Goal: Transaction & Acquisition: Purchase product/service

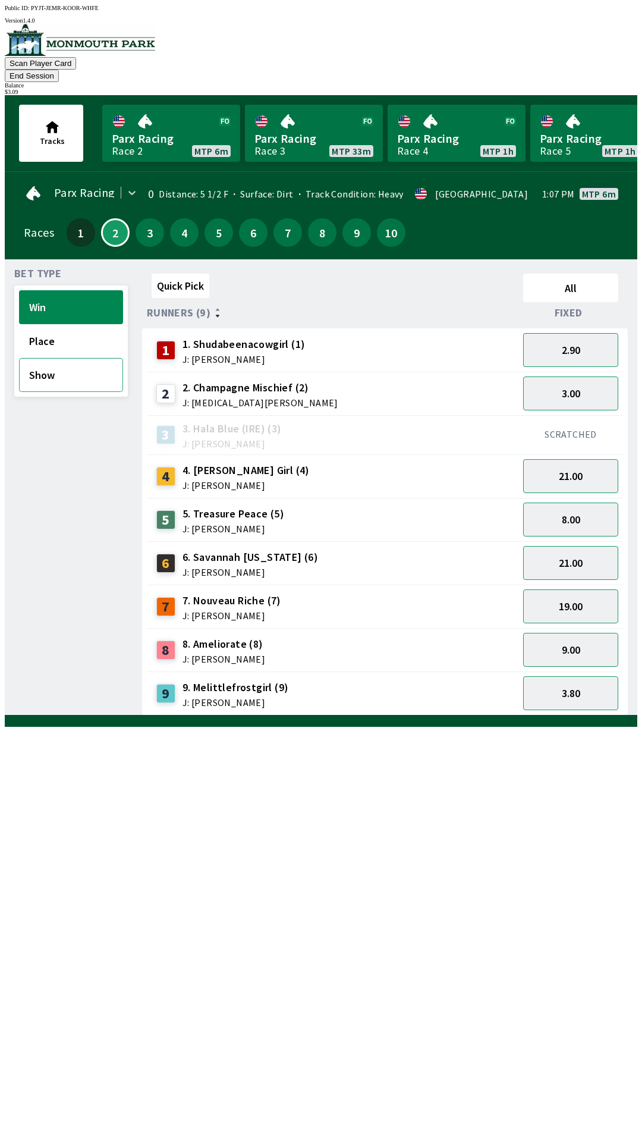
click at [67, 362] on button "Show" at bounding box center [71, 375] width 104 height 34
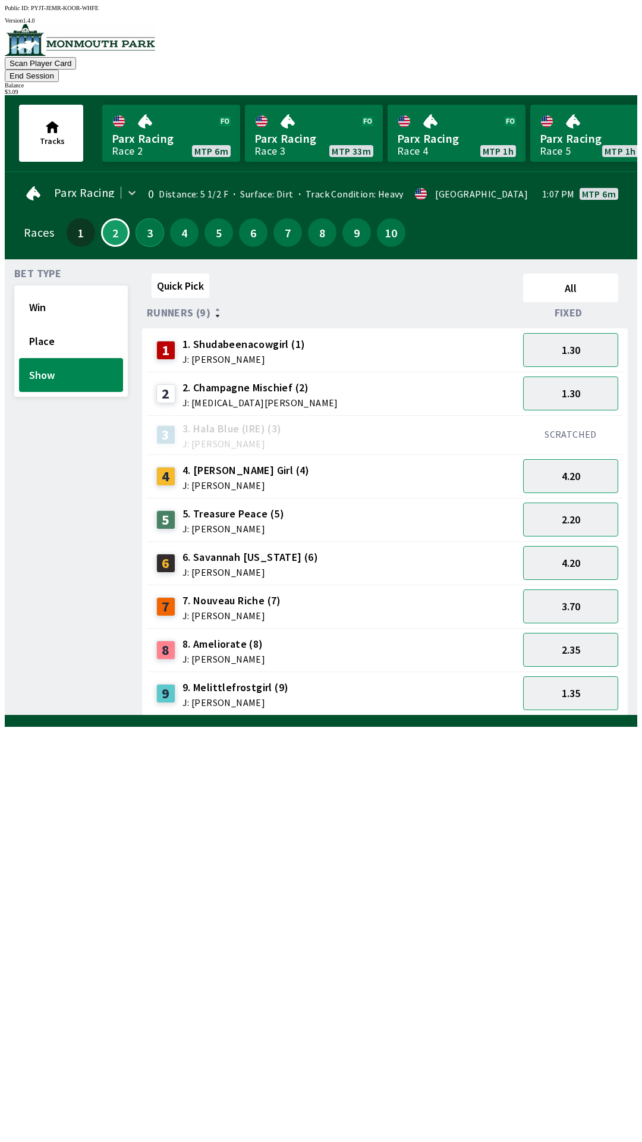
click at [143, 218] on button "3" at bounding box center [150, 232] width 29 height 29
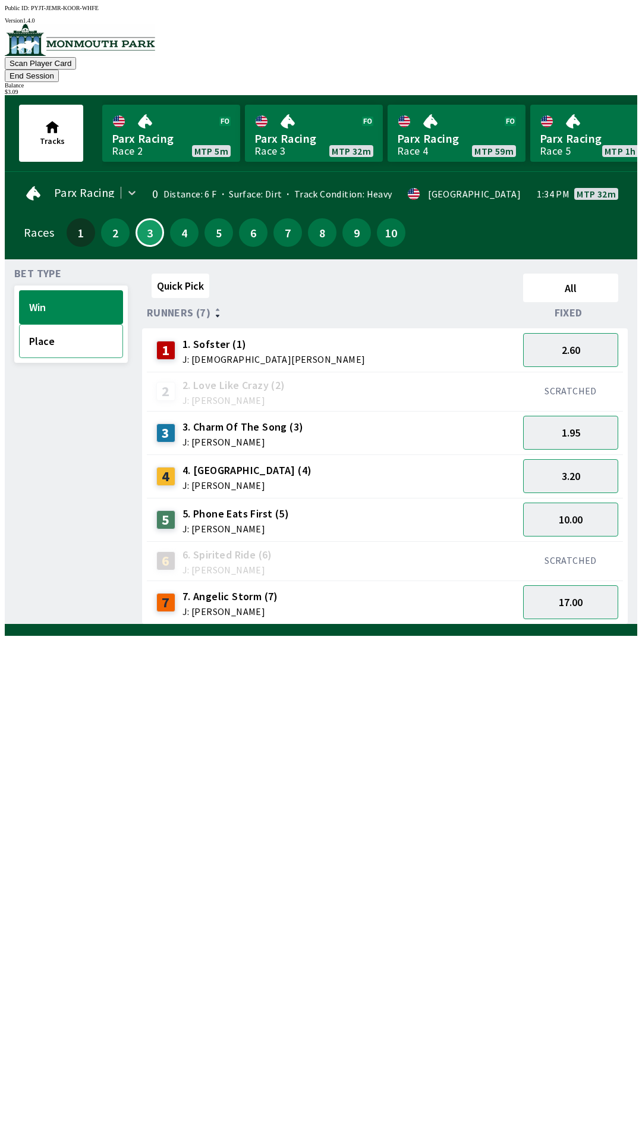
click at [69, 326] on button "Place" at bounding box center [71, 341] width 104 height 34
click at [179, 218] on button "4" at bounding box center [184, 232] width 29 height 29
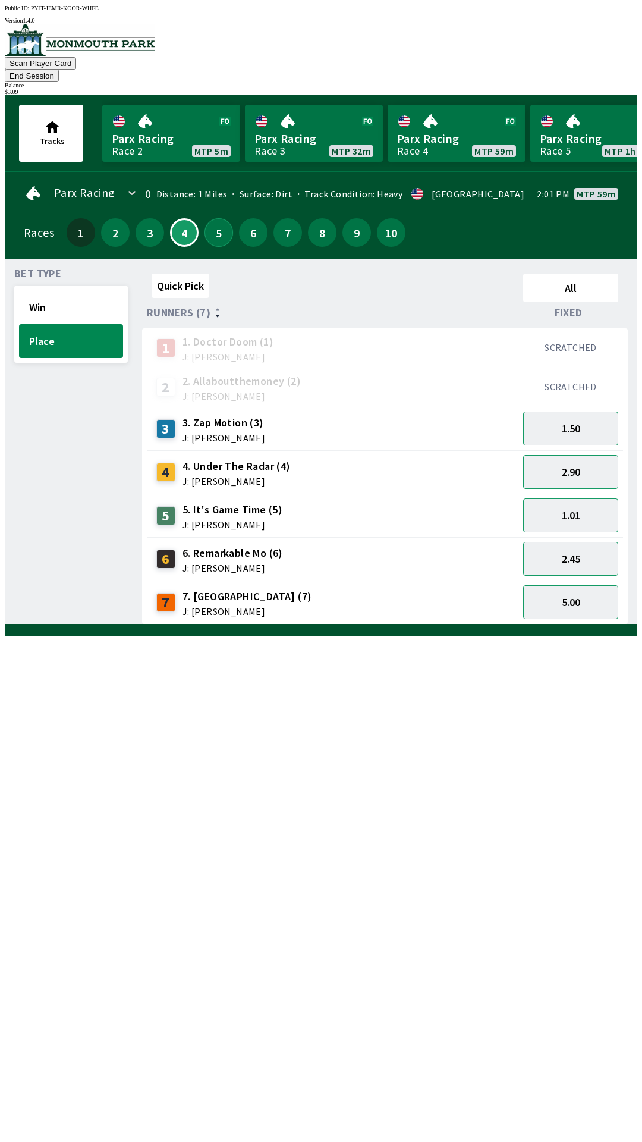
click at [211, 221] on button "5" at bounding box center [219, 232] width 29 height 29
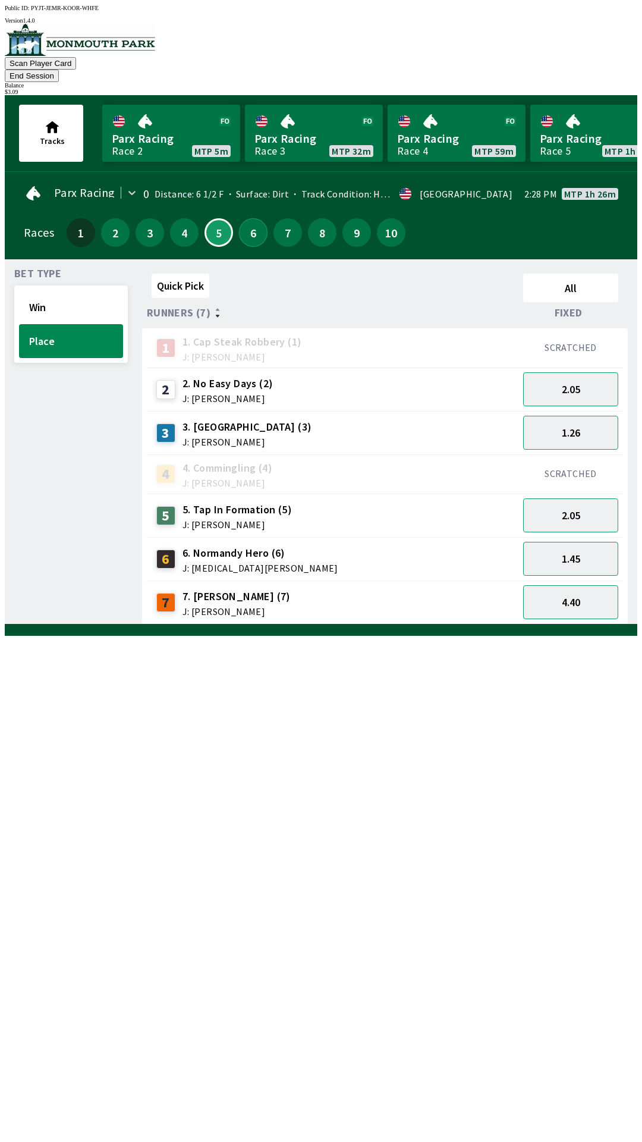
click at [243, 218] on button "6" at bounding box center [253, 232] width 29 height 29
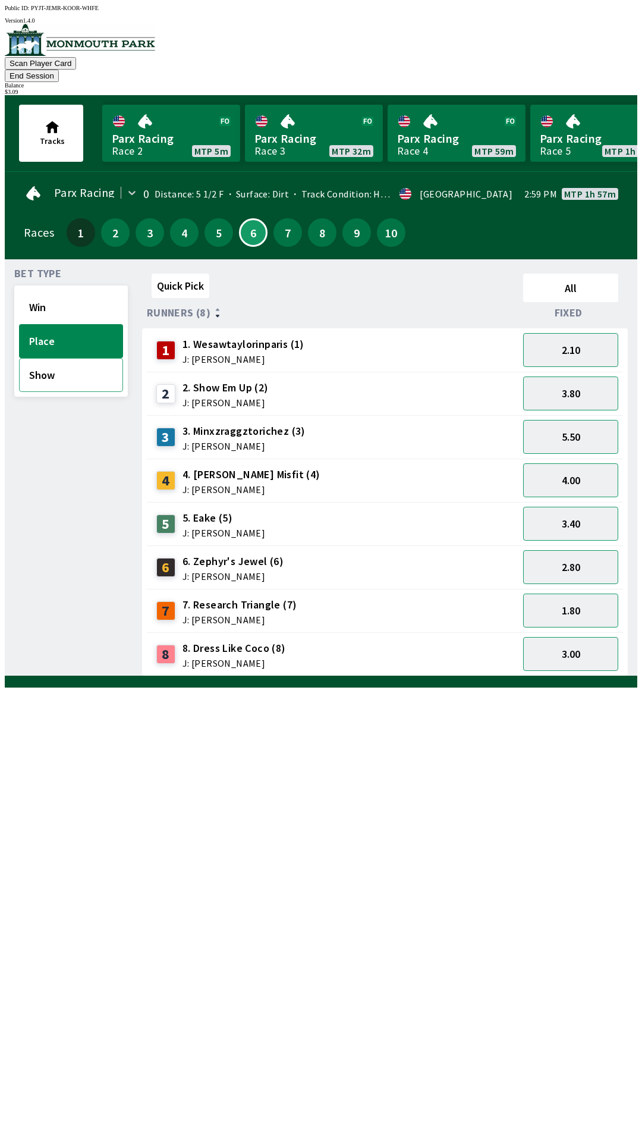
click at [80, 360] on button "Show" at bounding box center [71, 375] width 104 height 34
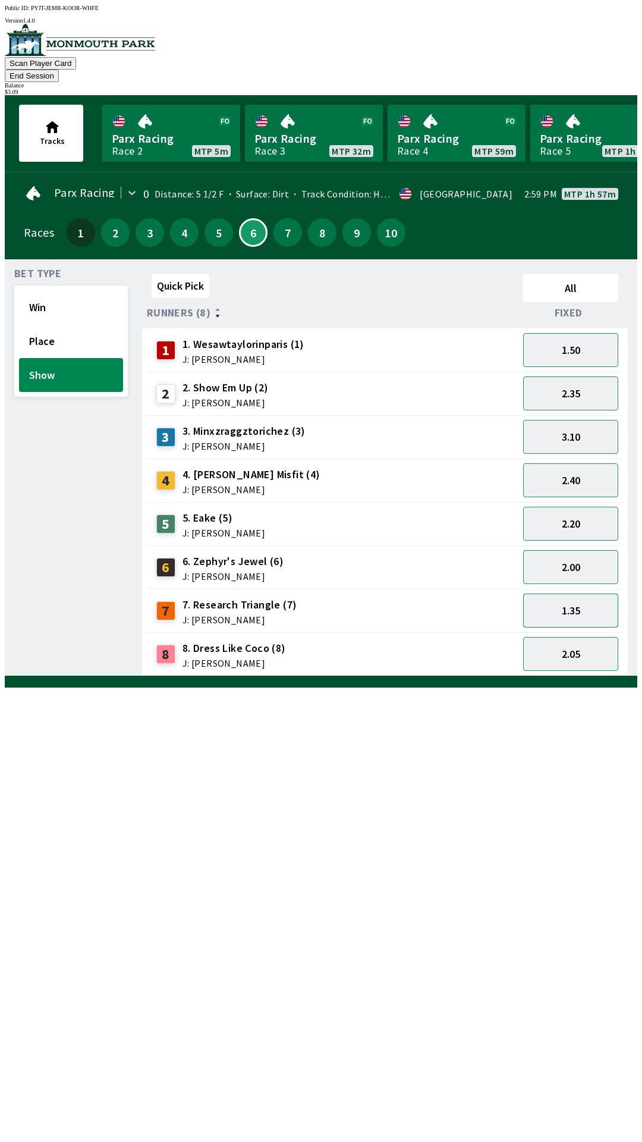
click at [575, 596] on button "1.35" at bounding box center [570, 611] width 95 height 34
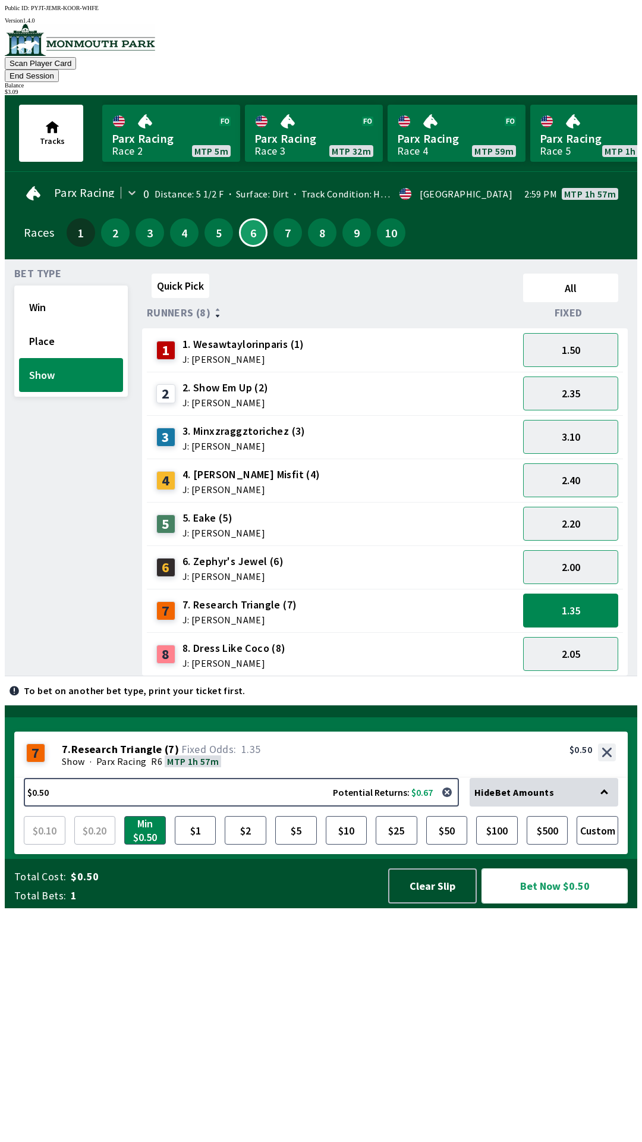
click at [546, 903] on button "Bet Now $0.50" at bounding box center [555, 885] width 146 height 35
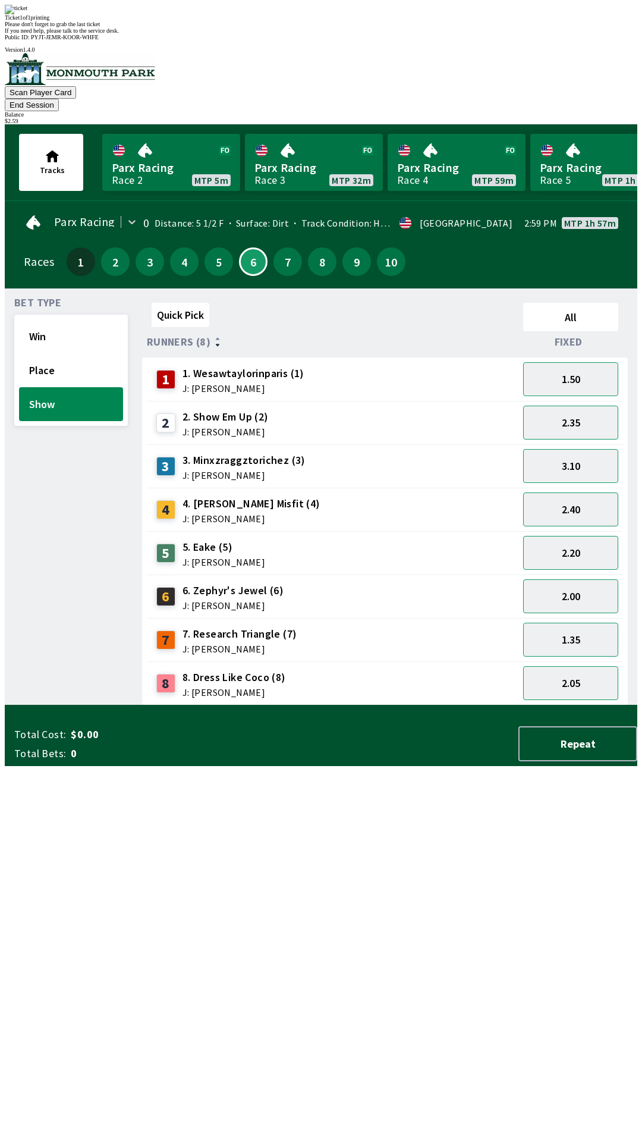
click at [40, 454] on div "Bet Type Win Place Show" at bounding box center [71, 501] width 114 height 407
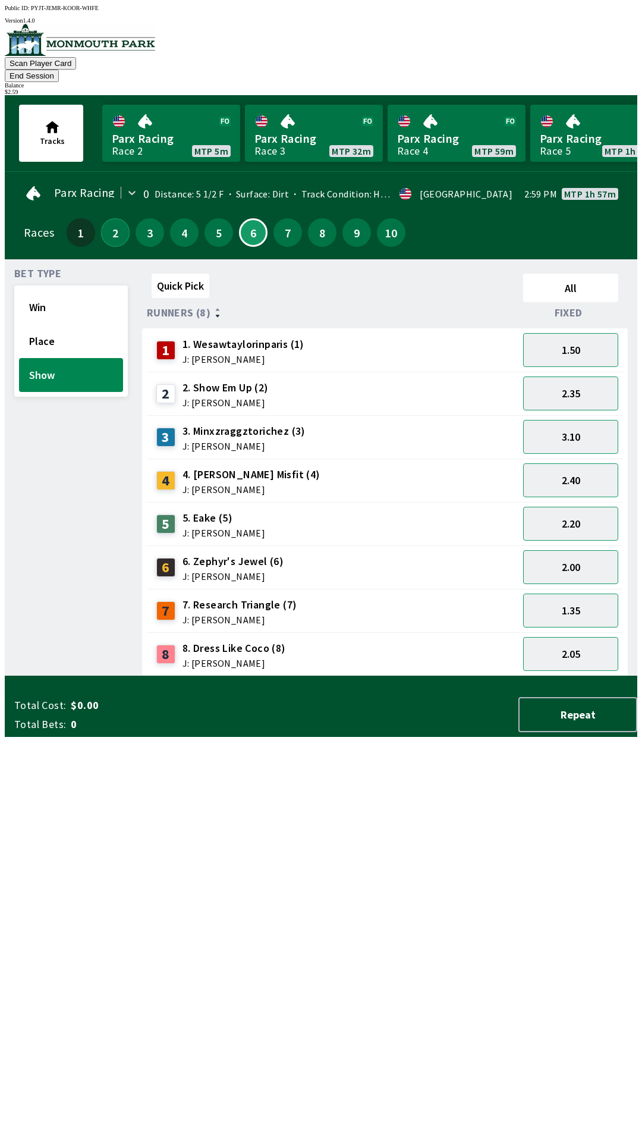
click at [111, 222] on button "2" at bounding box center [115, 232] width 29 height 29
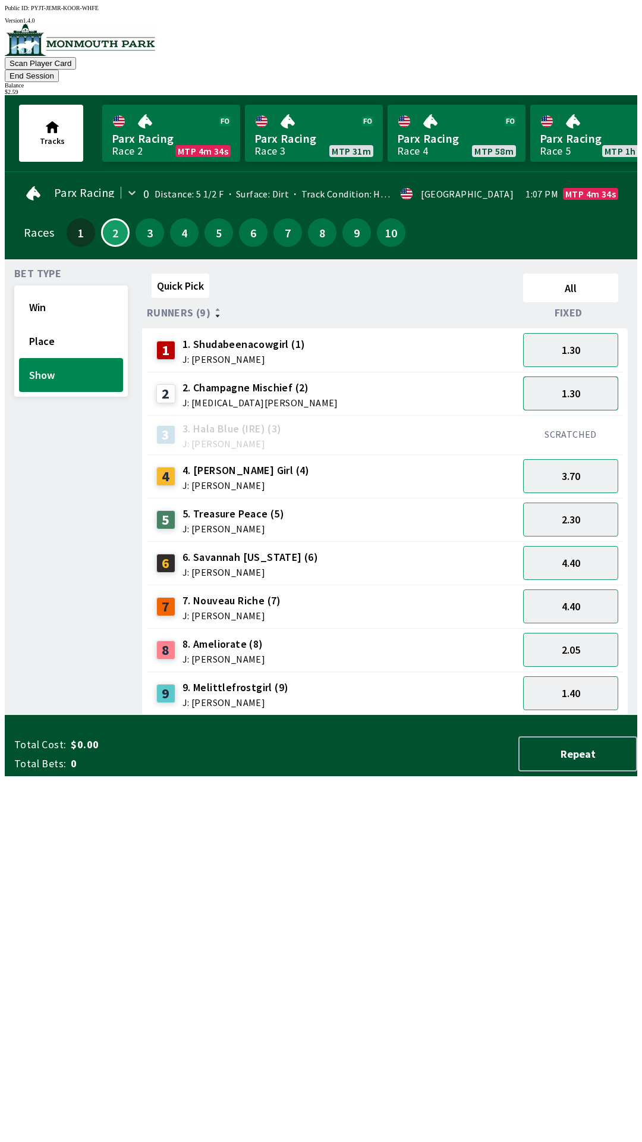
click at [587, 376] on button "1.30" at bounding box center [570, 393] width 95 height 34
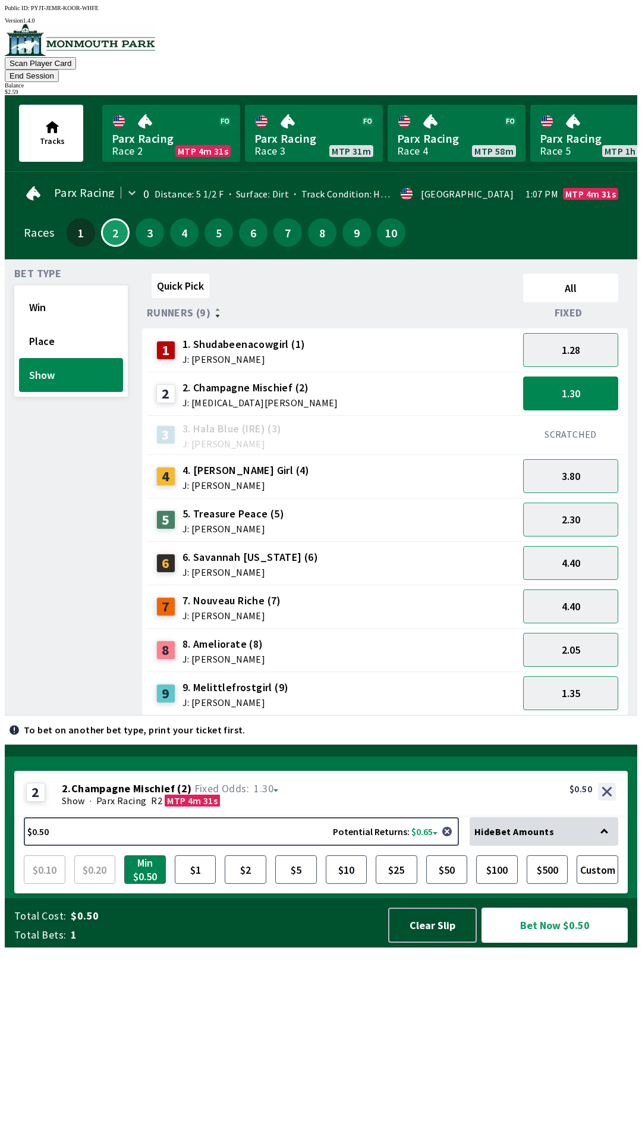
click at [551, 943] on button "Bet Now $0.50" at bounding box center [555, 925] width 146 height 35
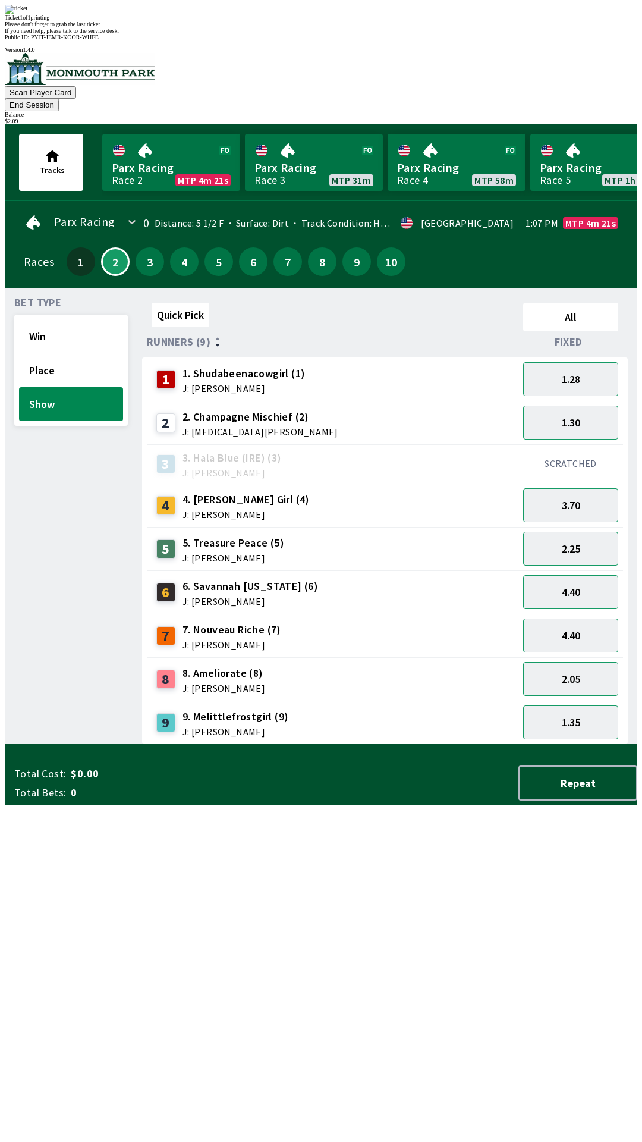
click at [30, 585] on div "Bet Type Win Place Show" at bounding box center [71, 521] width 114 height 447
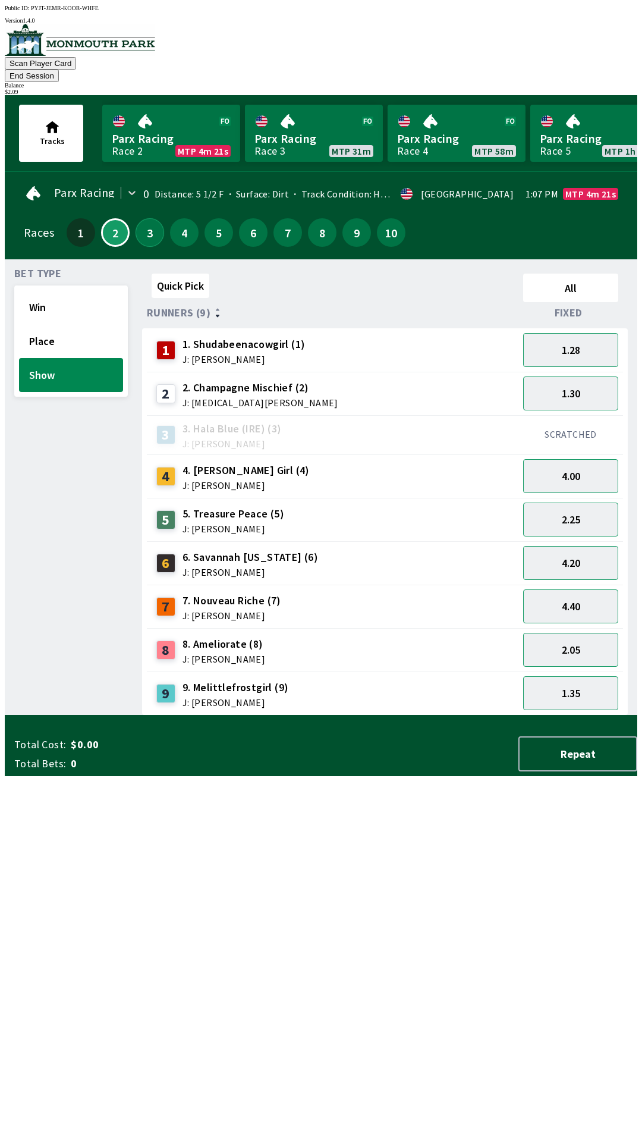
click at [142, 222] on button "3" at bounding box center [150, 232] width 29 height 29
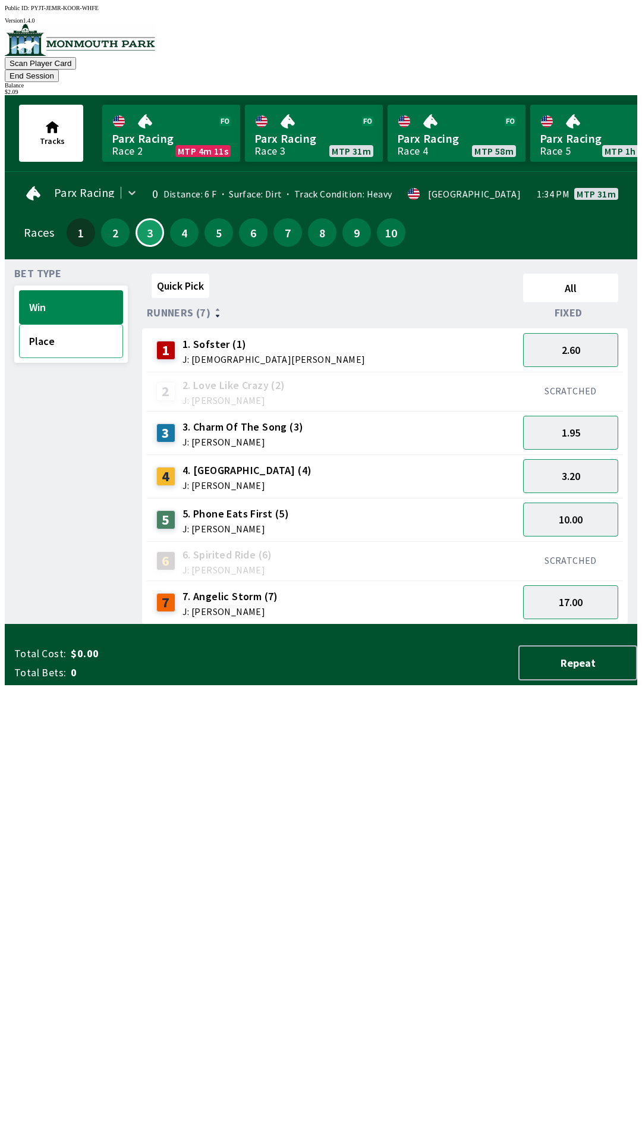
click at [81, 328] on button "Place" at bounding box center [71, 341] width 104 height 34
click at [191, 218] on button "4" at bounding box center [184, 232] width 29 height 29
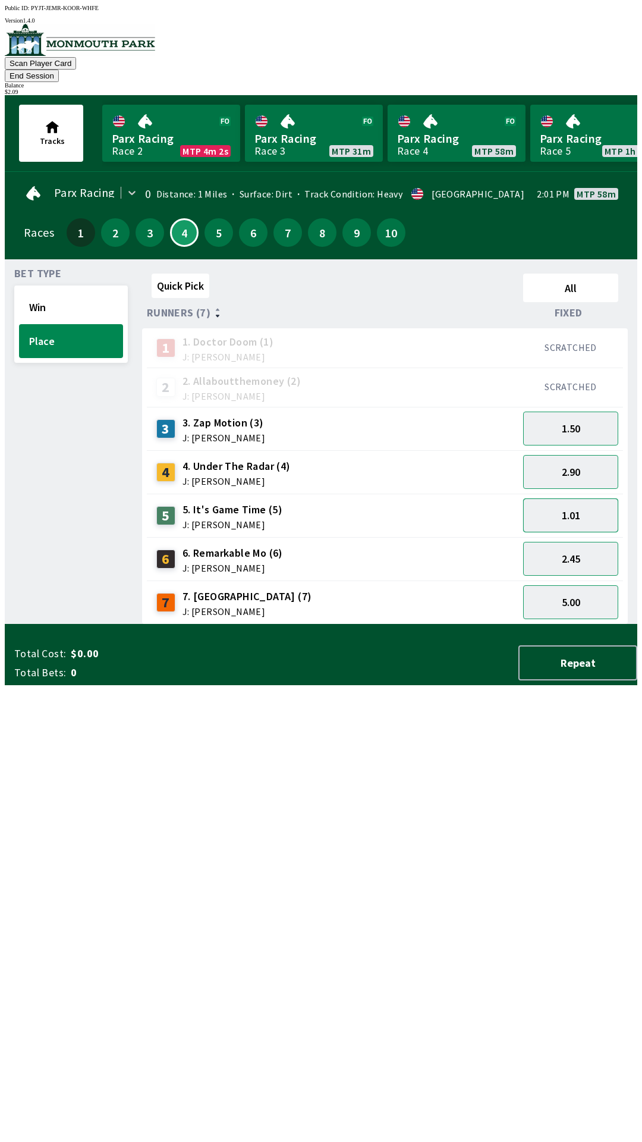
click at [575, 498] on button "1.01" at bounding box center [570, 515] width 95 height 34
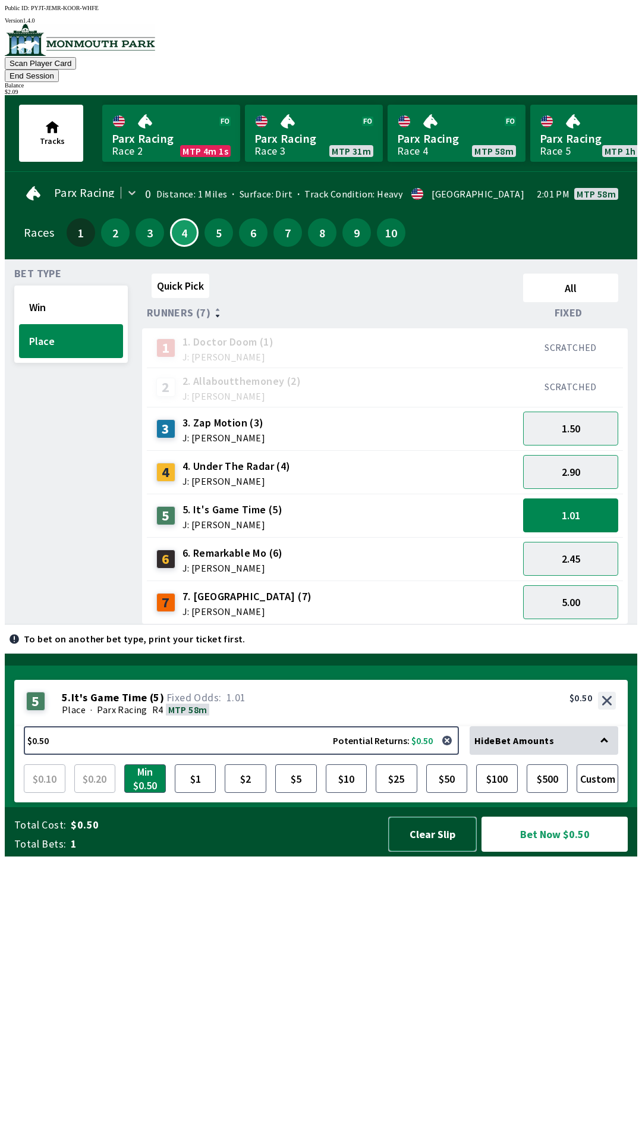
click at [438, 852] on button "Clear Slip" at bounding box center [432, 834] width 89 height 35
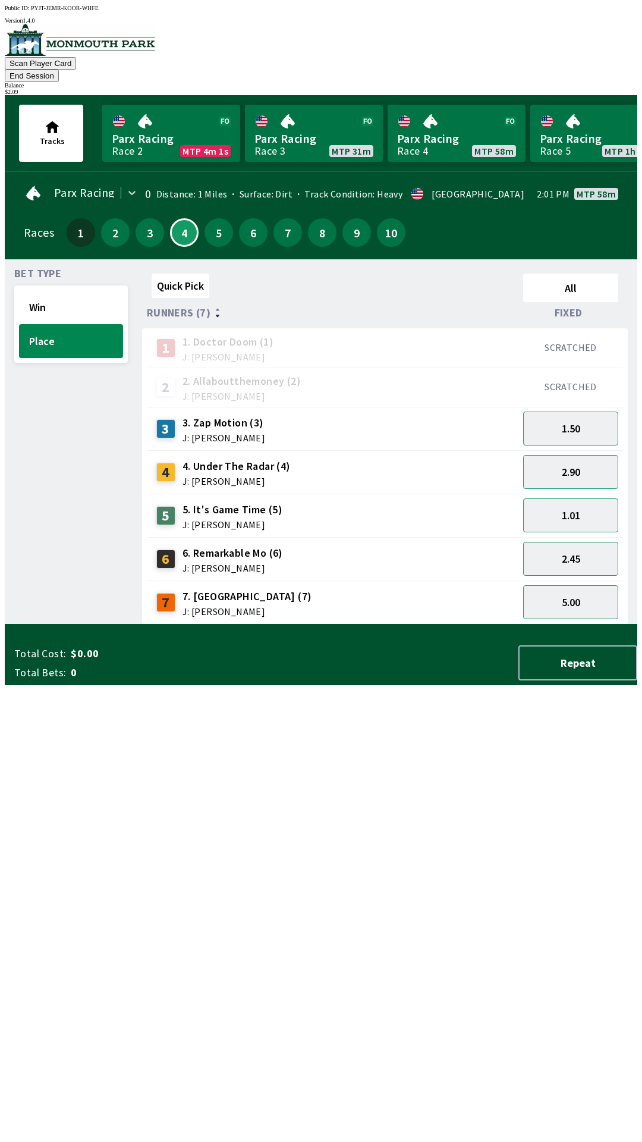
click at [429, 680] on div "Total Cost: $0.00 Total Bets: 0 Repeat" at bounding box center [325, 662] width 623 height 35
click at [274, 218] on button "7" at bounding box center [288, 232] width 29 height 29
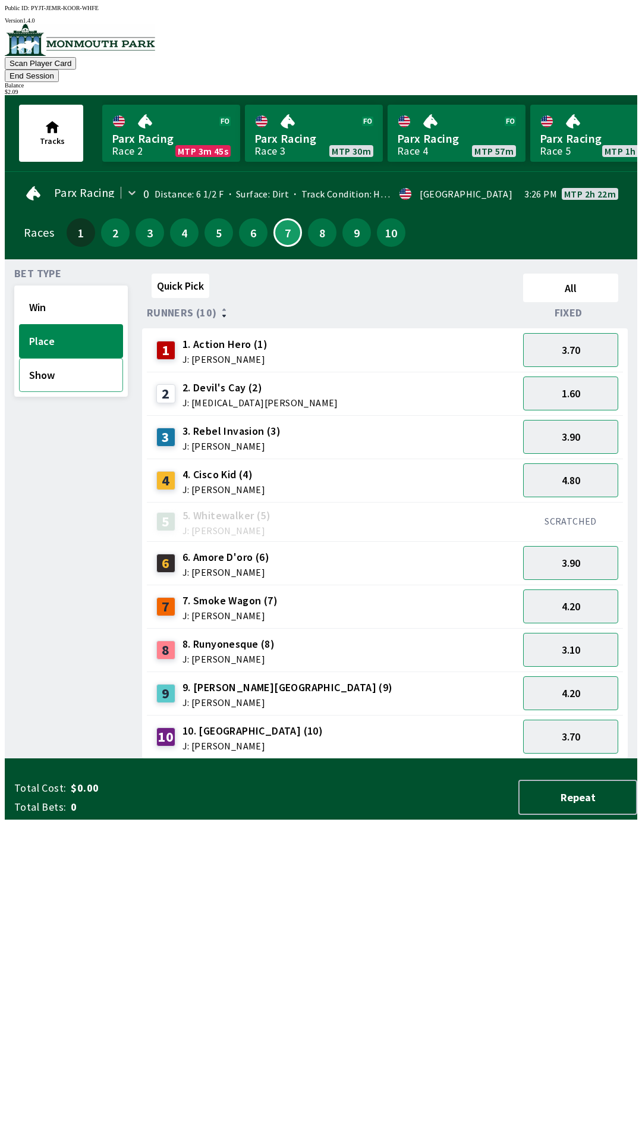
click at [71, 365] on button "Show" at bounding box center [71, 375] width 104 height 34
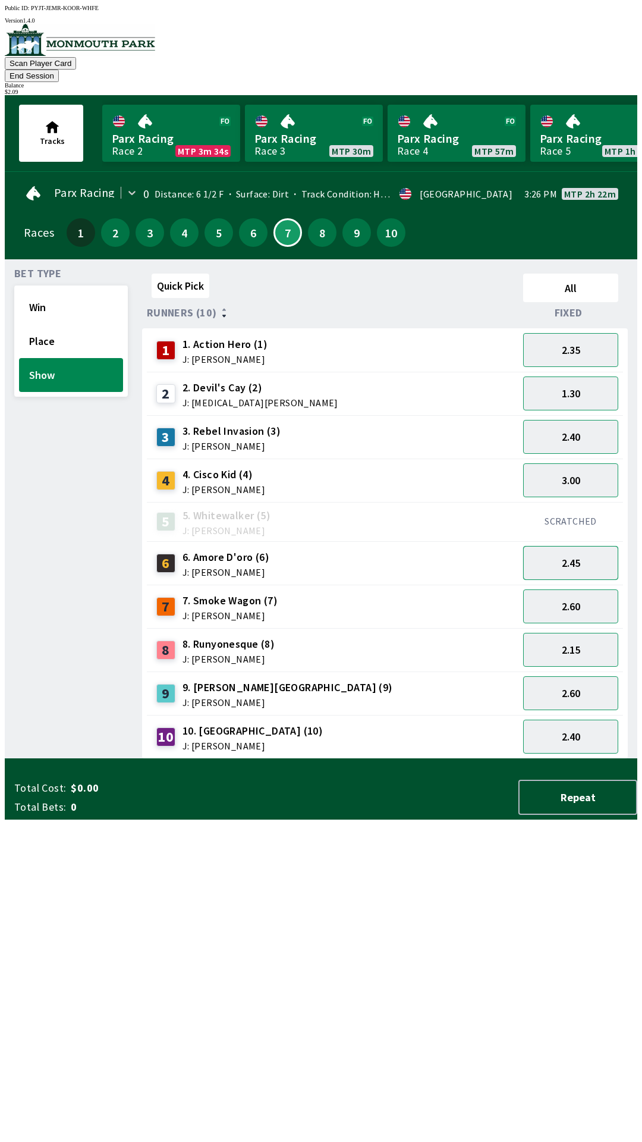
click at [583, 547] on button "2.45" at bounding box center [570, 563] width 95 height 34
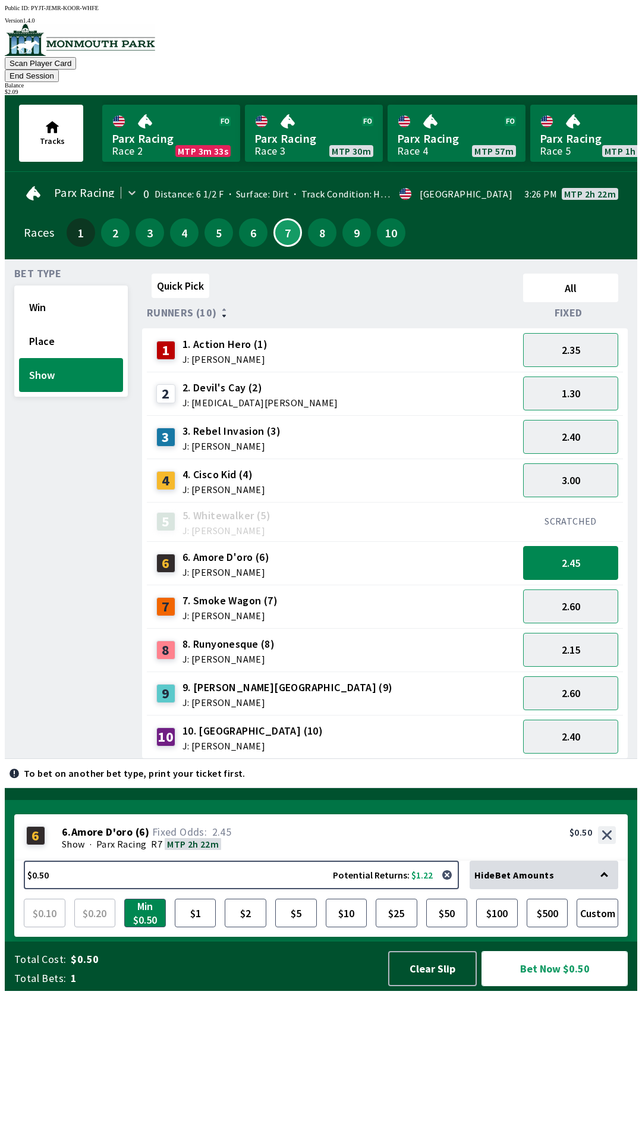
click at [547, 986] on button "Bet Now $0.50" at bounding box center [555, 968] width 146 height 35
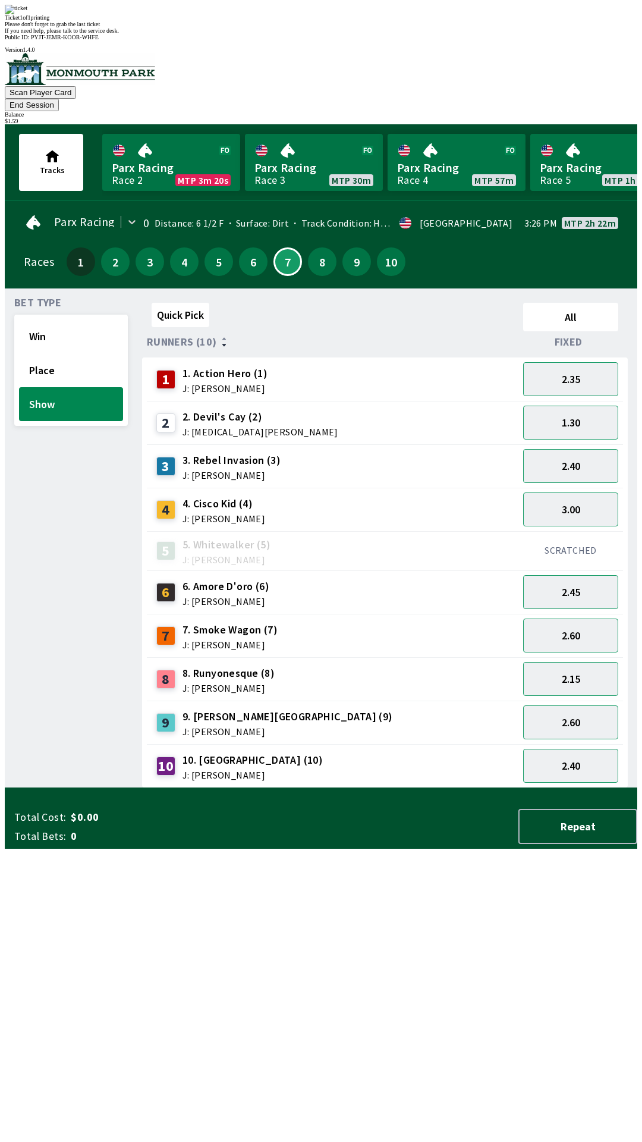
click at [57, 615] on div "Bet Type Win Place Show" at bounding box center [71, 543] width 114 height 490
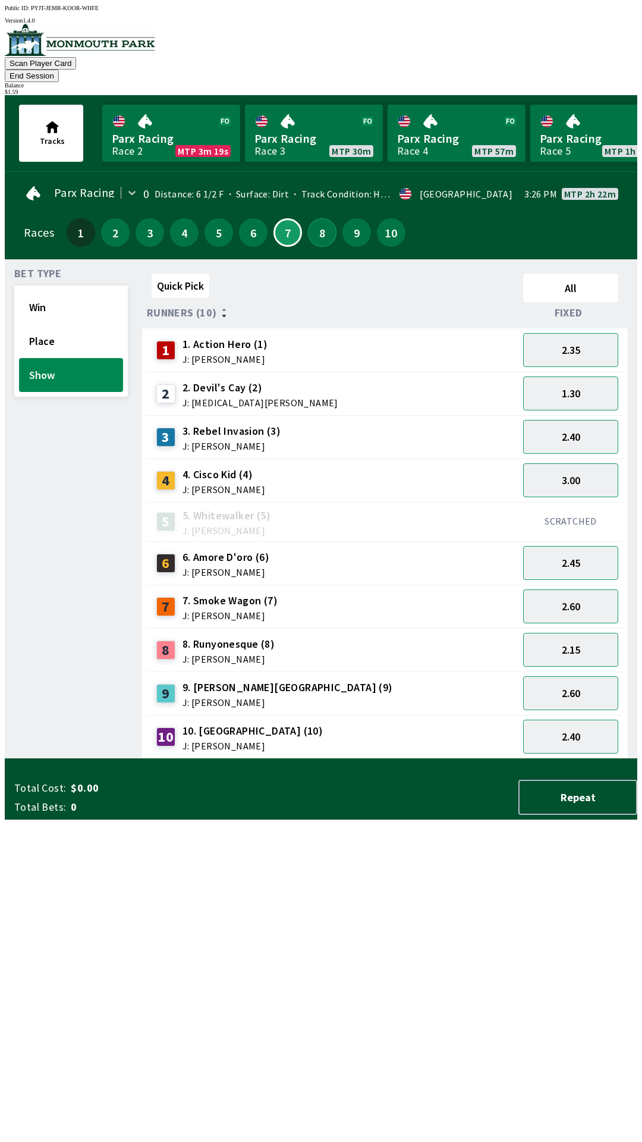
click at [319, 218] on button "8" at bounding box center [322, 232] width 29 height 29
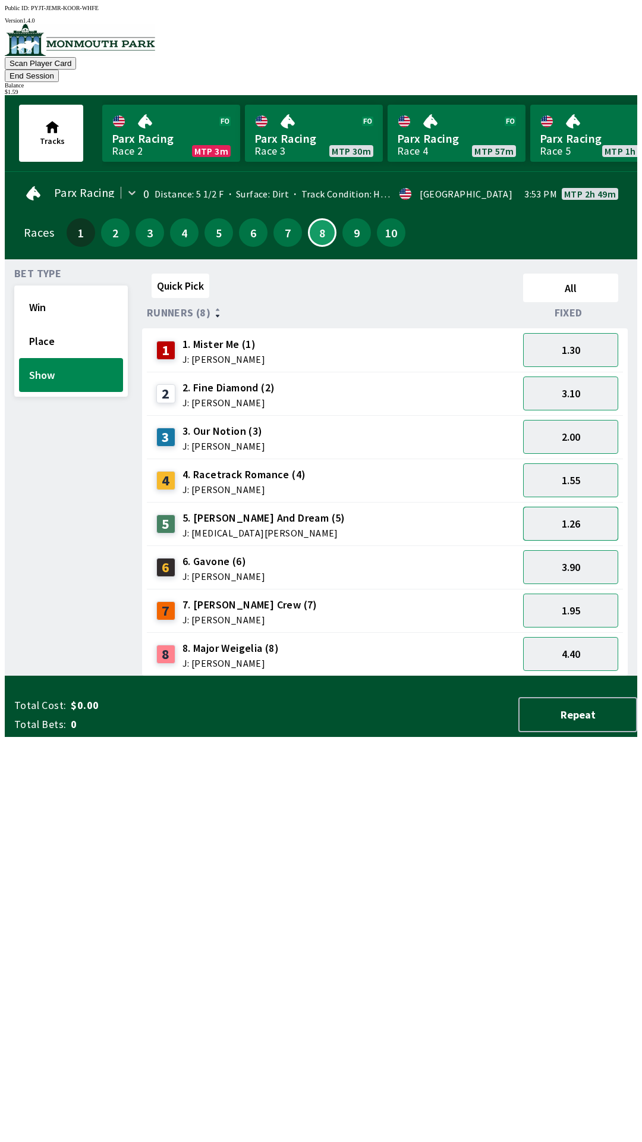
click at [580, 507] on button "1.26" at bounding box center [570, 524] width 95 height 34
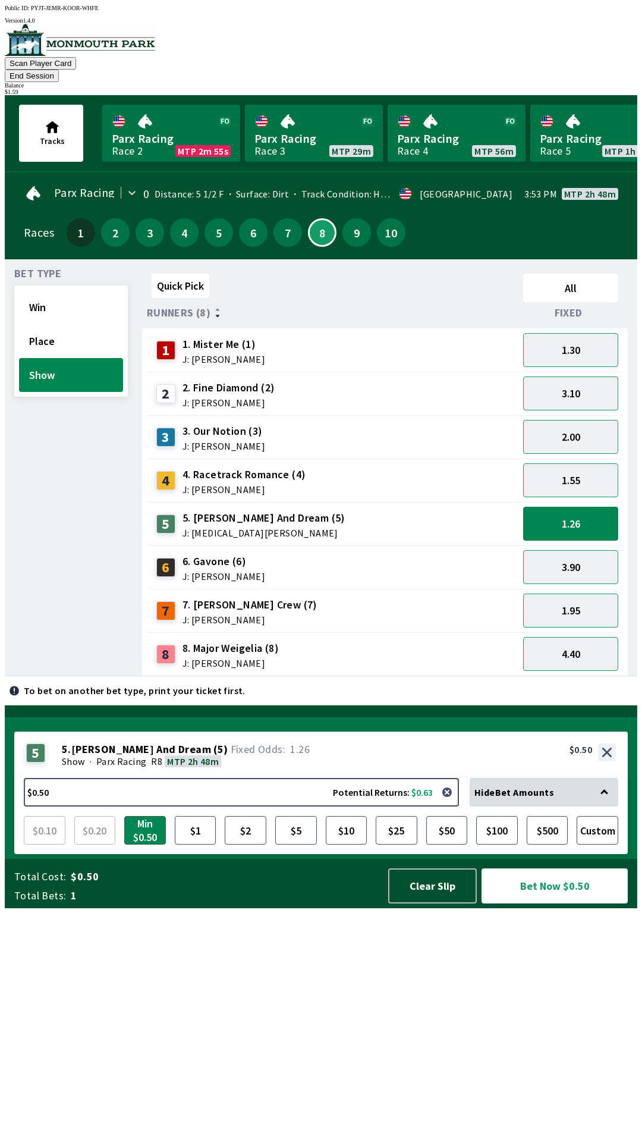
click at [554, 903] on button "Bet Now $0.50" at bounding box center [555, 885] width 146 height 35
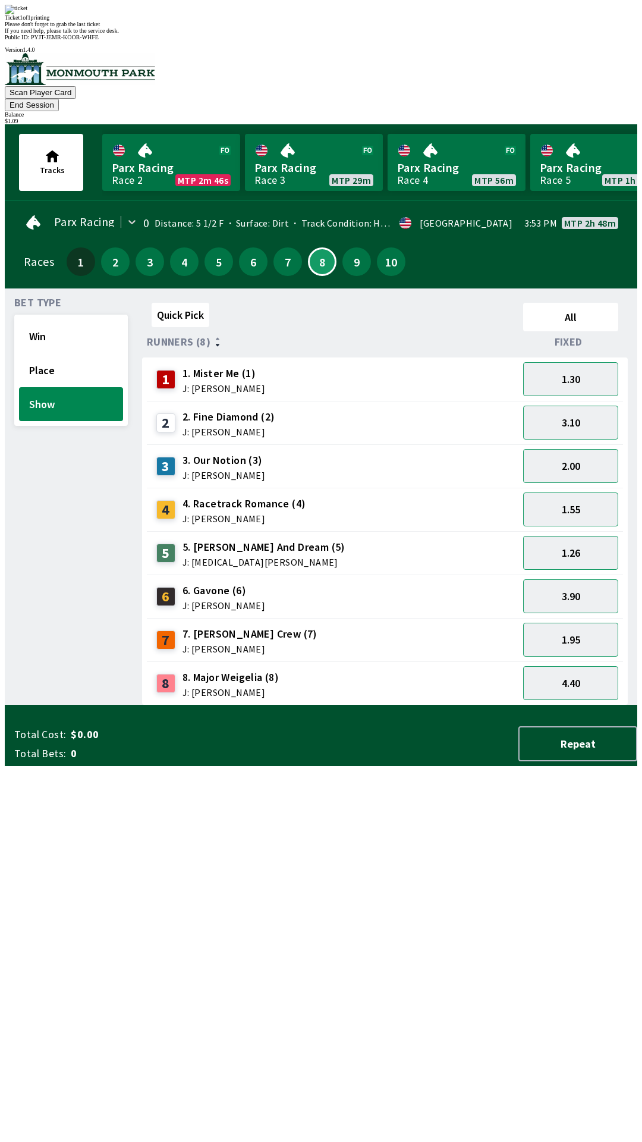
click at [43, 613] on div "Bet Type Win Place Show" at bounding box center [71, 501] width 114 height 407
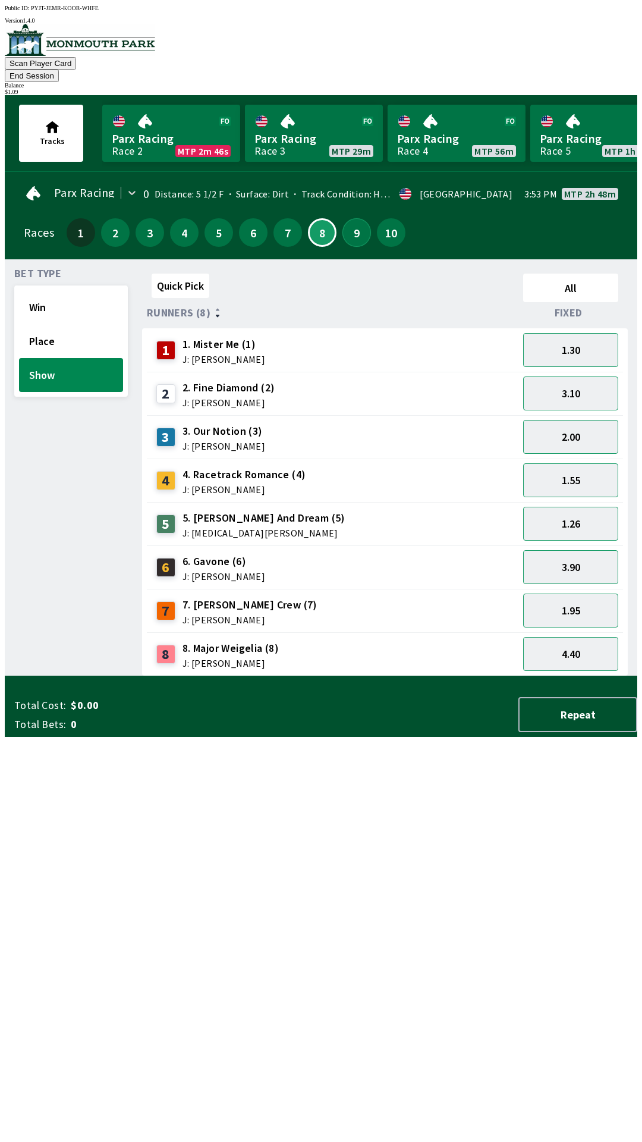
click at [347, 218] on button "9" at bounding box center [357, 232] width 29 height 29
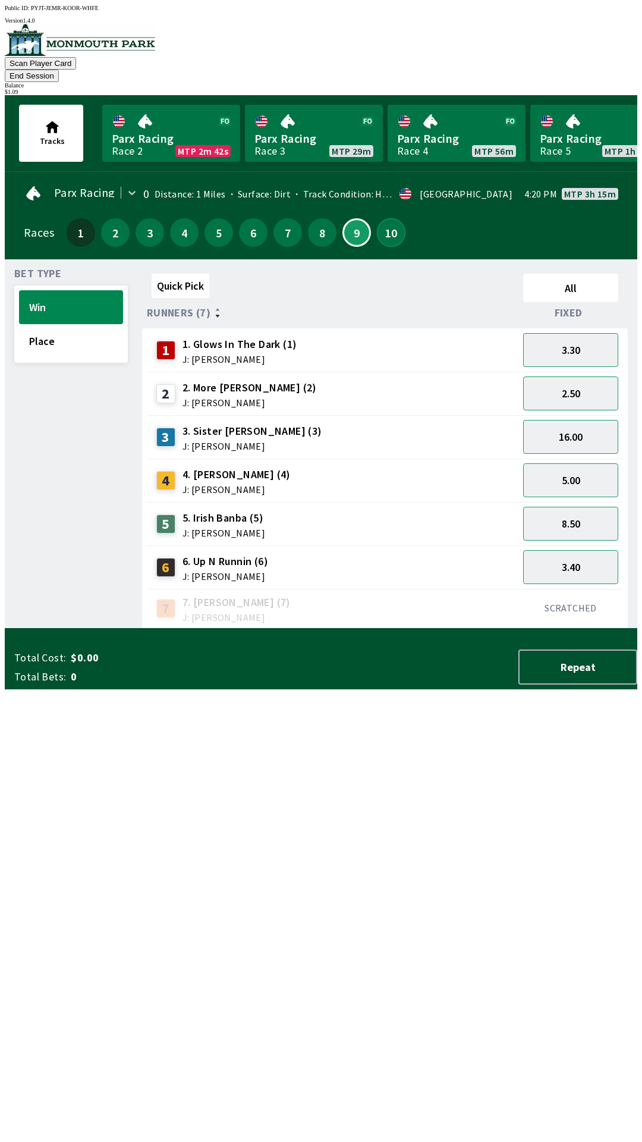
click at [381, 219] on button "10" at bounding box center [391, 232] width 29 height 29
